Goal: Check status: Check status

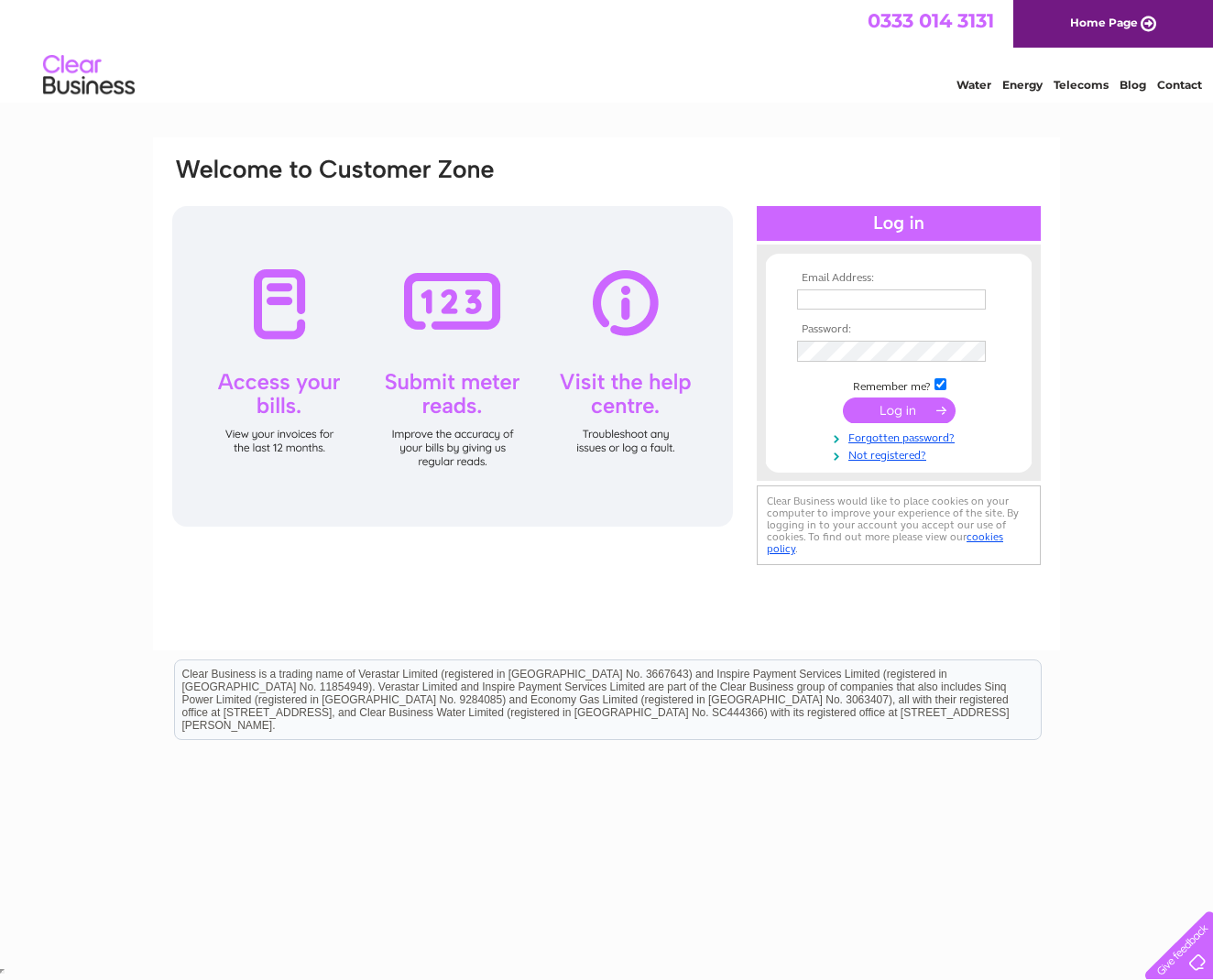
type input "[EMAIL_ADDRESS][DOMAIN_NAME]"
click at [879, 414] on input "submit" at bounding box center [899, 412] width 113 height 26
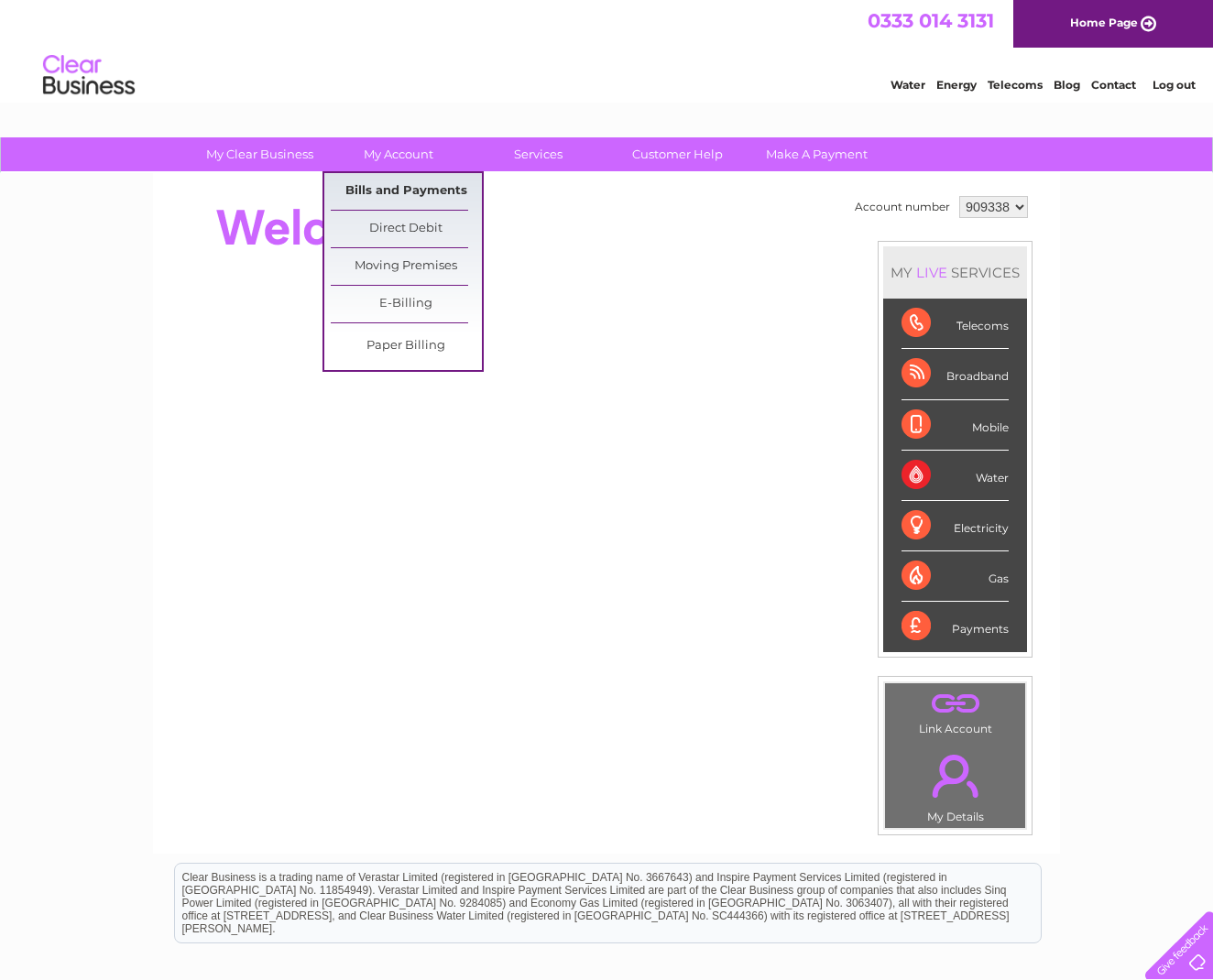
click at [399, 189] on link "Bills and Payments" at bounding box center [406, 191] width 151 height 37
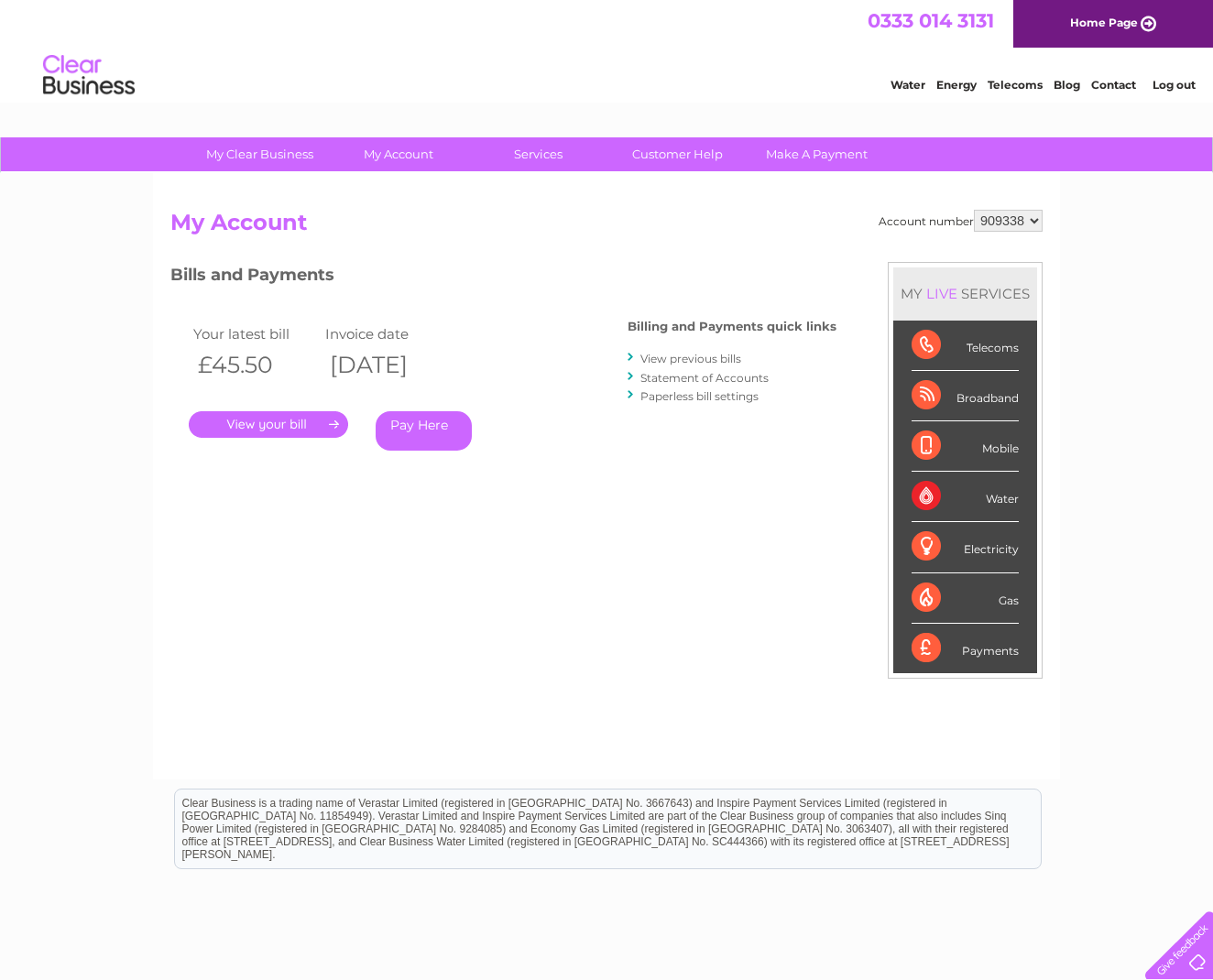
select select "994424"
click at [282, 421] on link "." at bounding box center [268, 424] width 159 height 27
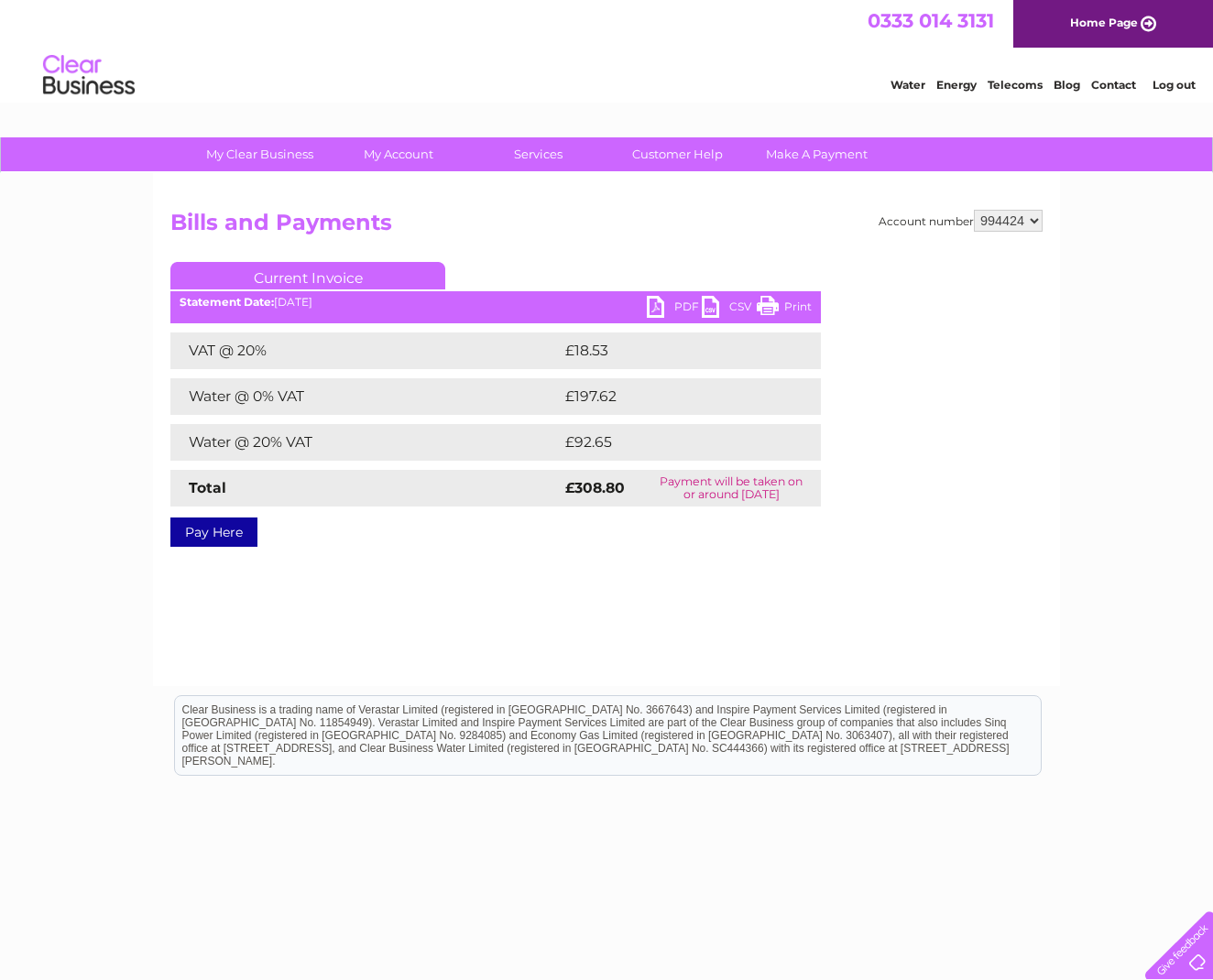
click at [680, 307] on link "PDF" at bounding box center [674, 309] width 55 height 27
